Goal: Task Accomplishment & Management: Manage account settings

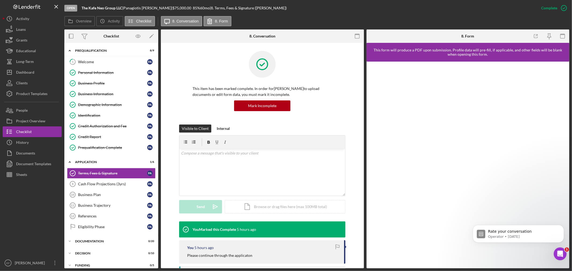
scroll to position [30, 0]
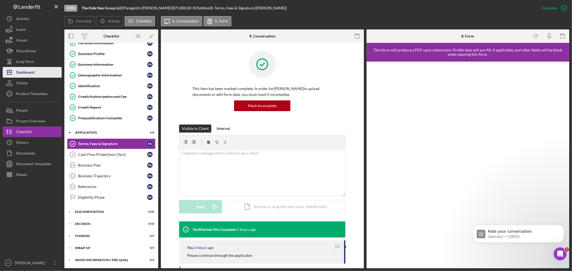
click at [28, 75] on div "Dashboard" at bounding box center [25, 73] width 18 height 12
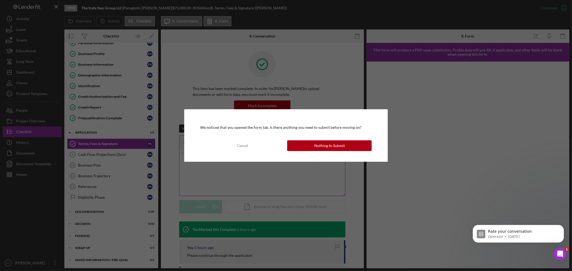
click at [321, 147] on div "Nothing to Submit" at bounding box center [329, 145] width 31 height 11
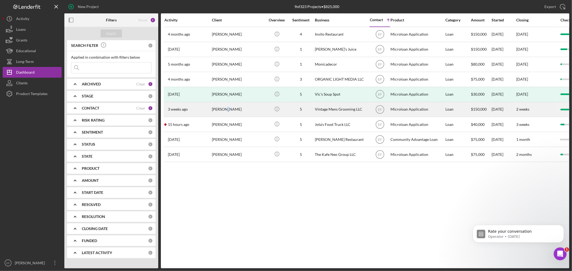
click at [225, 109] on div "[PERSON_NAME]" at bounding box center [239, 109] width 54 height 14
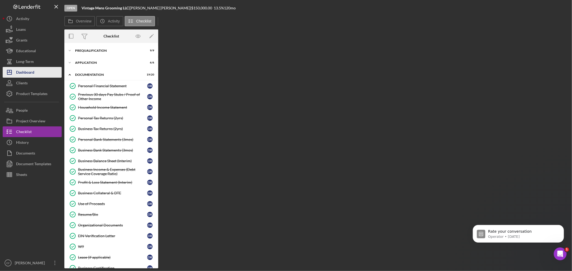
click at [25, 73] on div "Dashboard" at bounding box center [25, 73] width 18 height 12
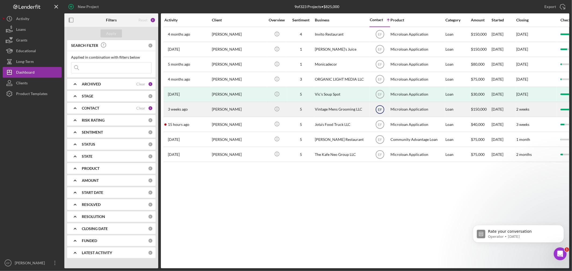
click at [381, 108] on icon "EF" at bounding box center [379, 109] width 13 height 13
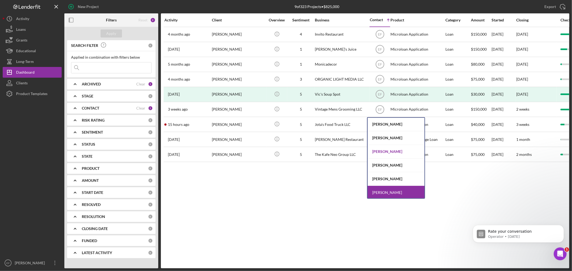
scroll to position [29, 0]
click at [385, 176] on div "[PERSON_NAME]" at bounding box center [395, 178] width 57 height 14
